Goal: Information Seeking & Learning: Learn about a topic

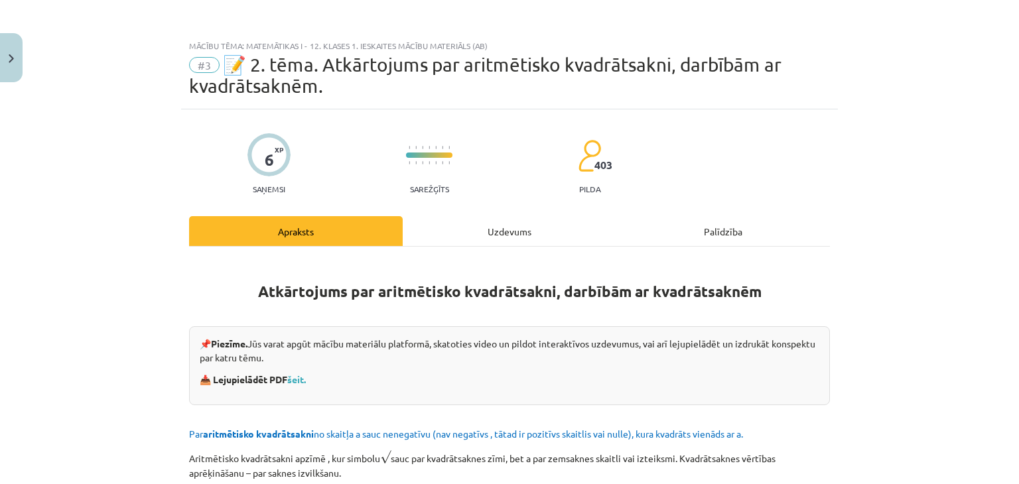
scroll to position [33, 0]
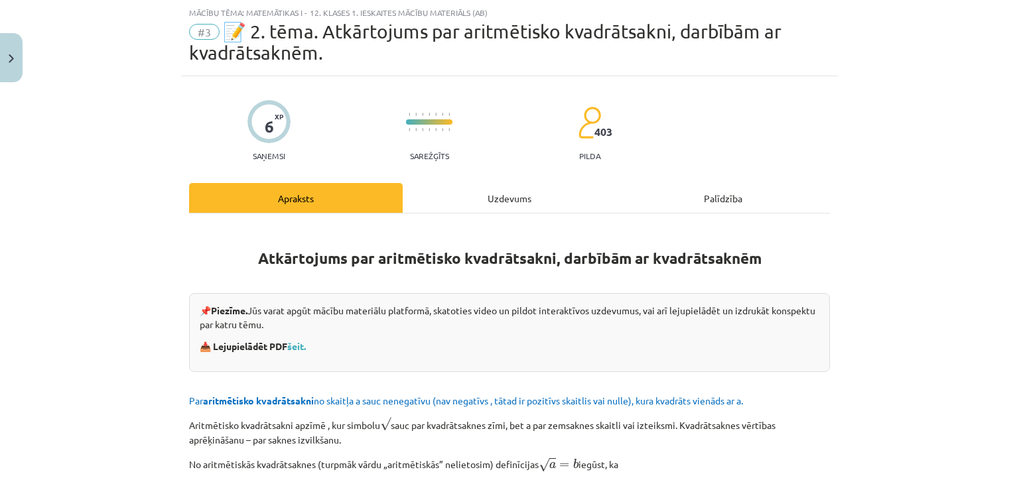
click at [905, 348] on div "Mācību tēma: Matemātikas i - 12. klases 1. ieskaites mācību materiāls (ab) #3 📝…" at bounding box center [509, 242] width 1019 height 484
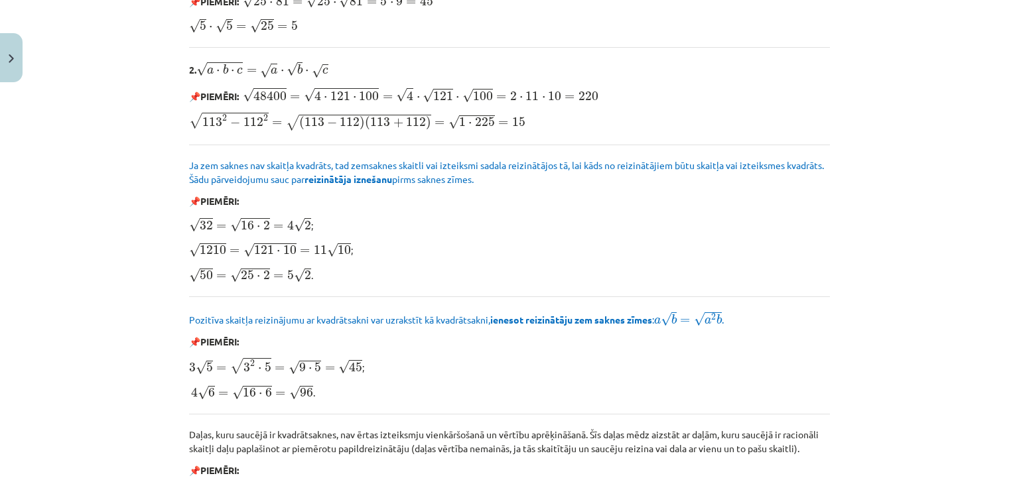
scroll to position [1634, 0]
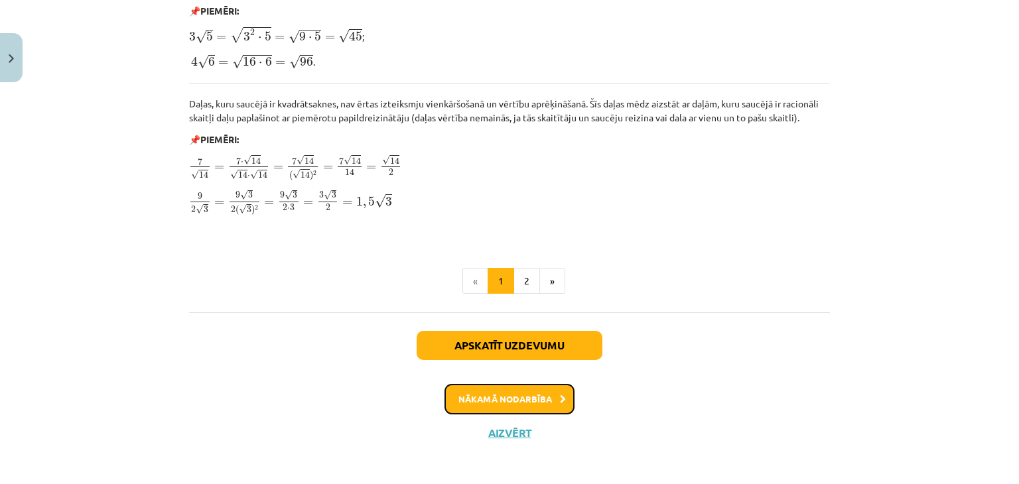
click at [549, 393] on button "Nākamā nodarbība" at bounding box center [509, 399] width 130 height 31
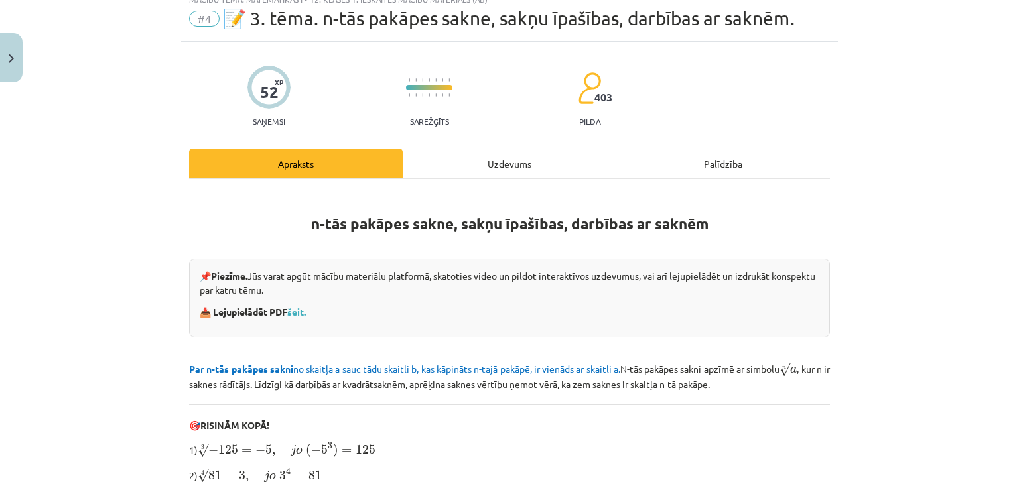
scroll to position [33, 0]
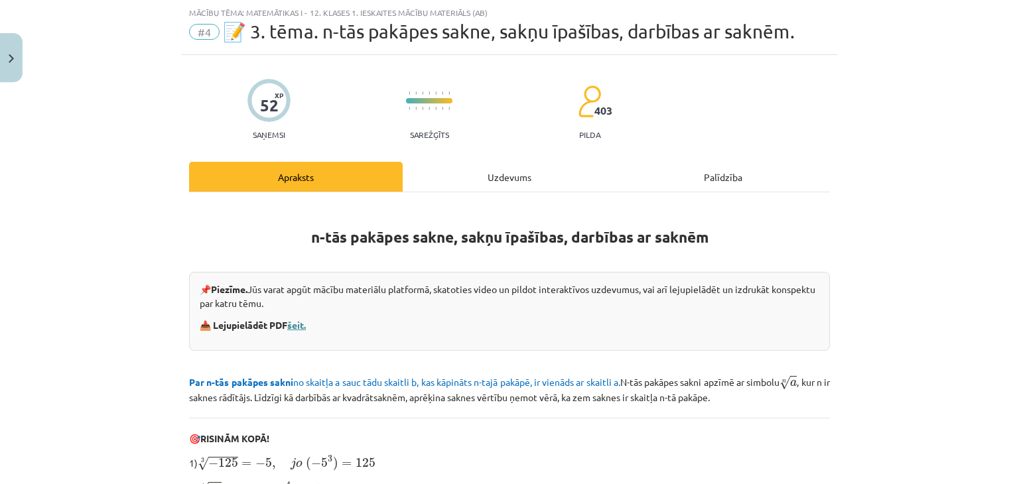
click at [300, 322] on link "šeit." at bounding box center [296, 325] width 19 height 12
click at [937, 307] on div "Mācību tēma: Matemātikas i - 12. klases 1. ieskaites mācību materiāls (ab) #4 📝…" at bounding box center [509, 242] width 1019 height 484
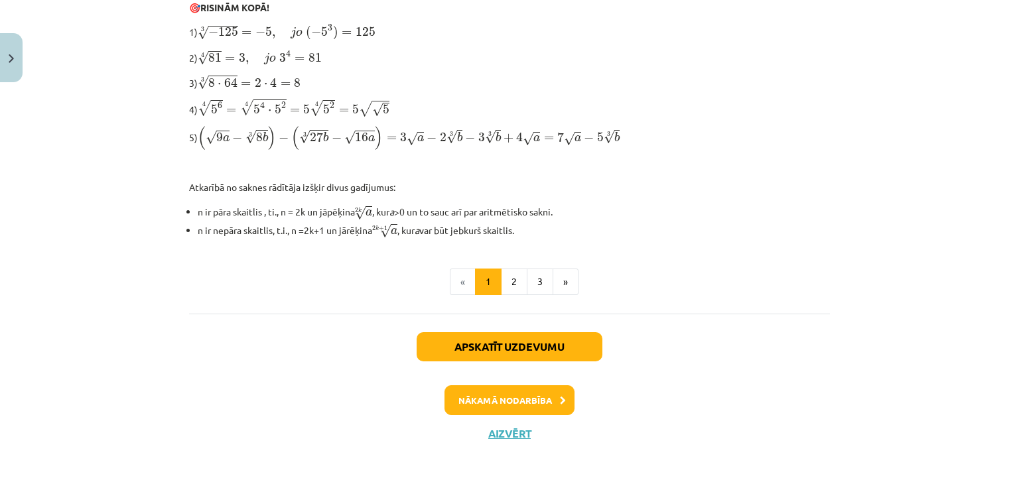
scroll to position [465, 0]
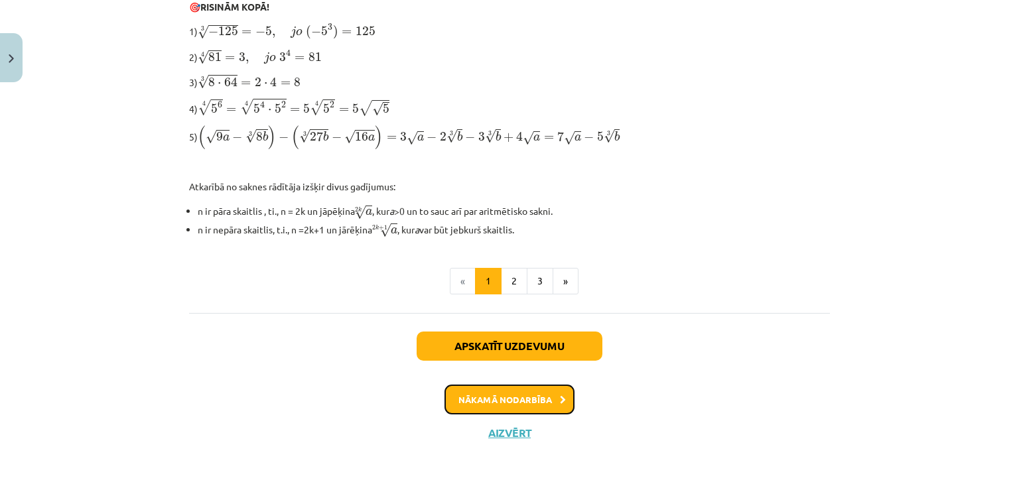
click at [544, 401] on button "Nākamā nodarbība" at bounding box center [509, 400] width 130 height 31
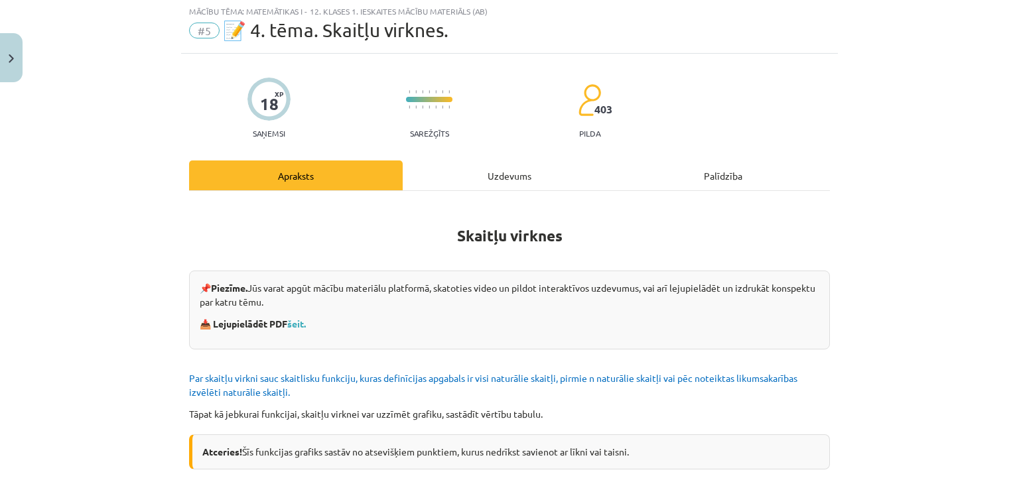
scroll to position [33, 0]
click at [298, 319] on link "šeit." at bounding box center [296, 325] width 19 height 12
click at [912, 360] on div "Mācību tēma: Matemātikas i - 12. klases 1. ieskaites mācību materiāls (ab) #5 📝…" at bounding box center [509, 242] width 1019 height 484
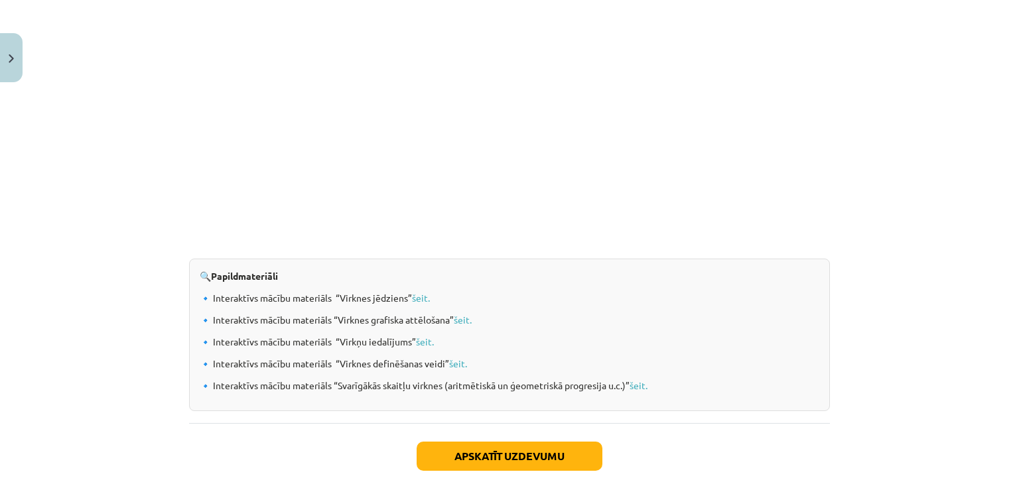
scroll to position [1415, 0]
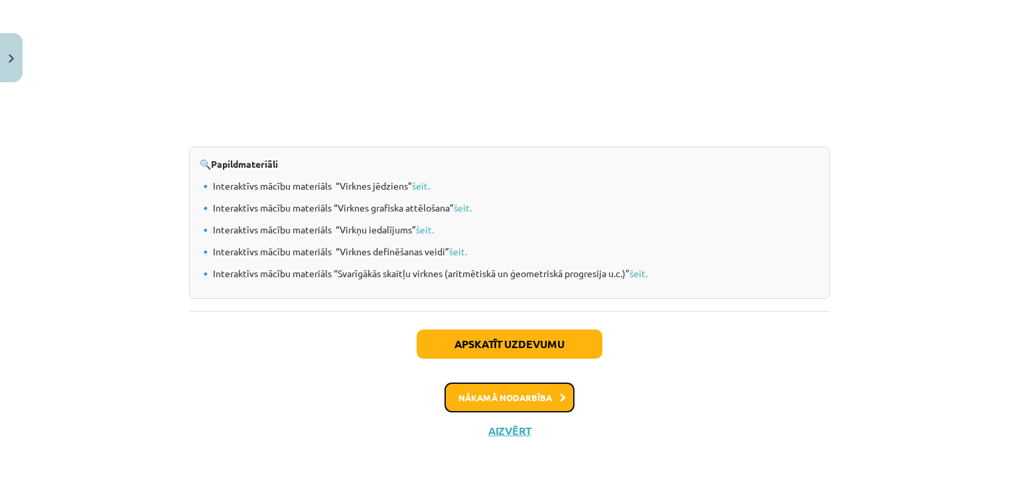
click at [523, 392] on button "Nākamā nodarbība" at bounding box center [509, 398] width 130 height 31
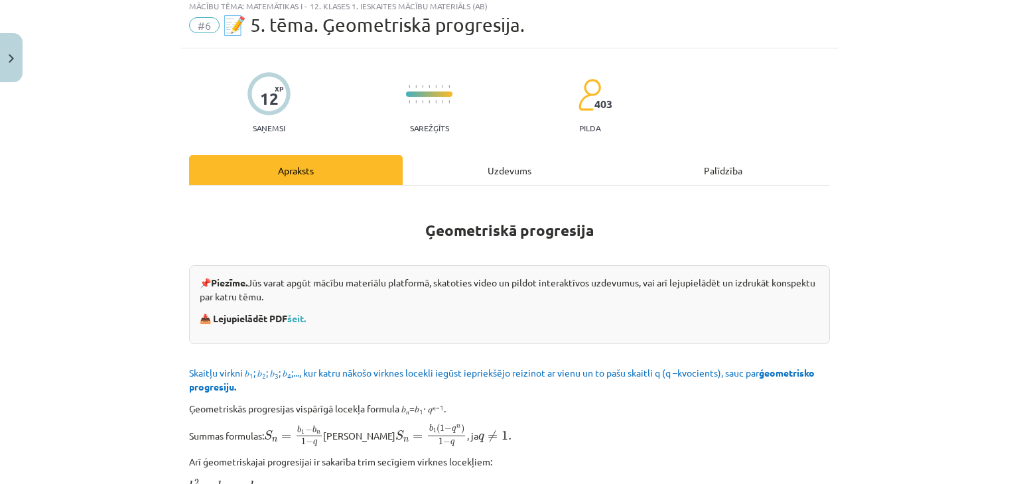
scroll to position [33, 0]
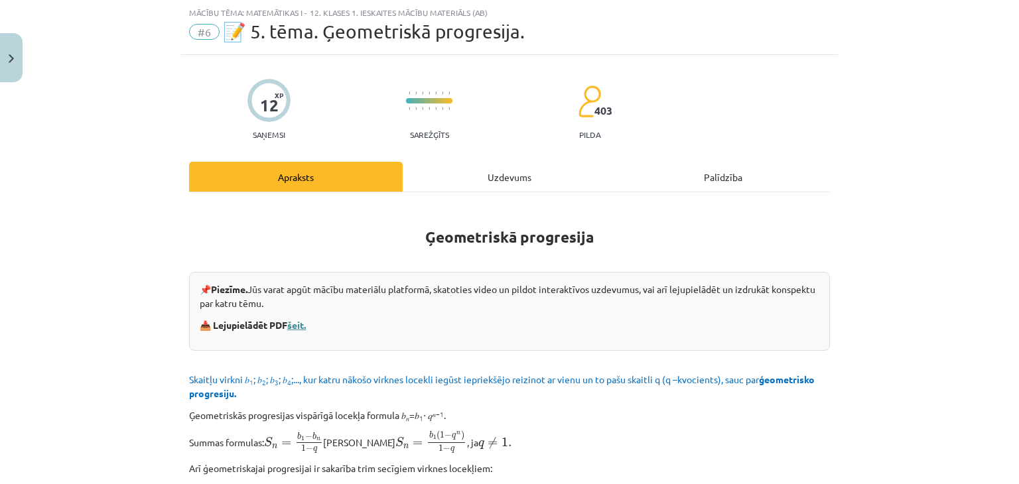
click at [297, 322] on link "šeit." at bounding box center [296, 325] width 19 height 12
click at [932, 385] on div "Mācību tēma: Matemātikas i - 12. klases 1. ieskaites mācību materiāls (ab) #6 📝…" at bounding box center [509, 242] width 1019 height 484
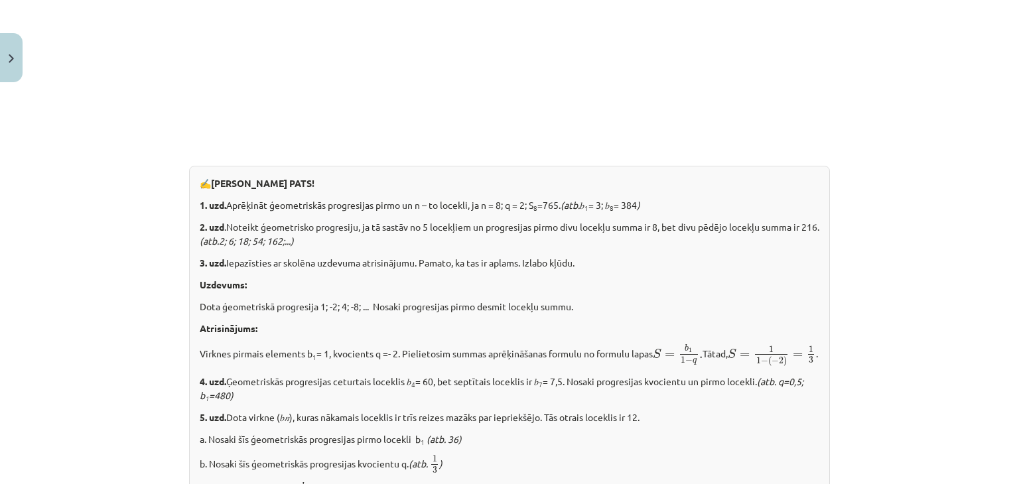
scroll to position [1707, 0]
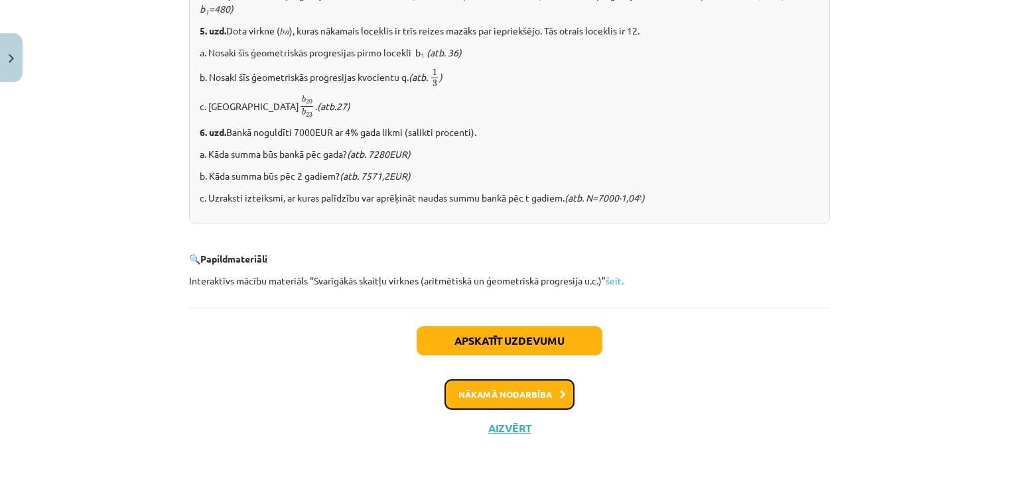
click at [536, 389] on button "Nākamā nodarbība" at bounding box center [509, 394] width 130 height 31
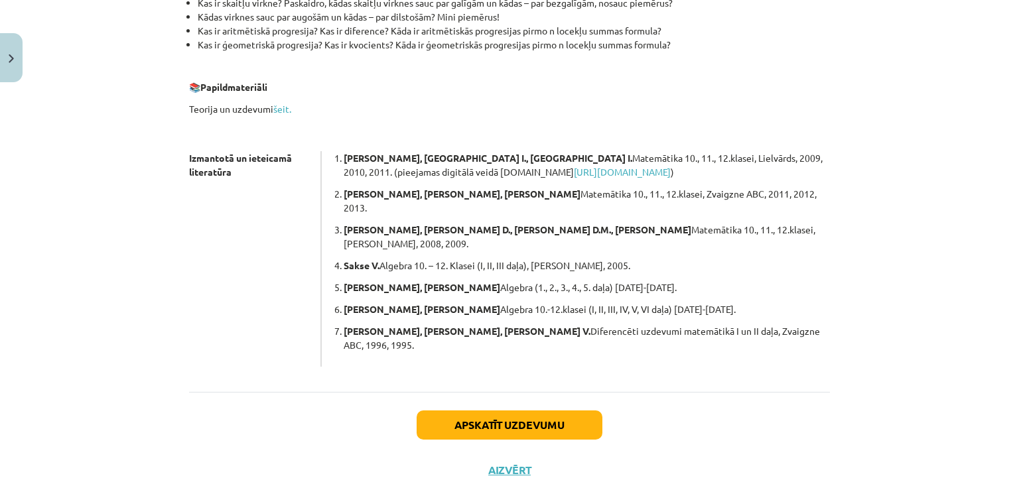
scroll to position [0, 0]
